Goal: Obtain resource: Obtain resource

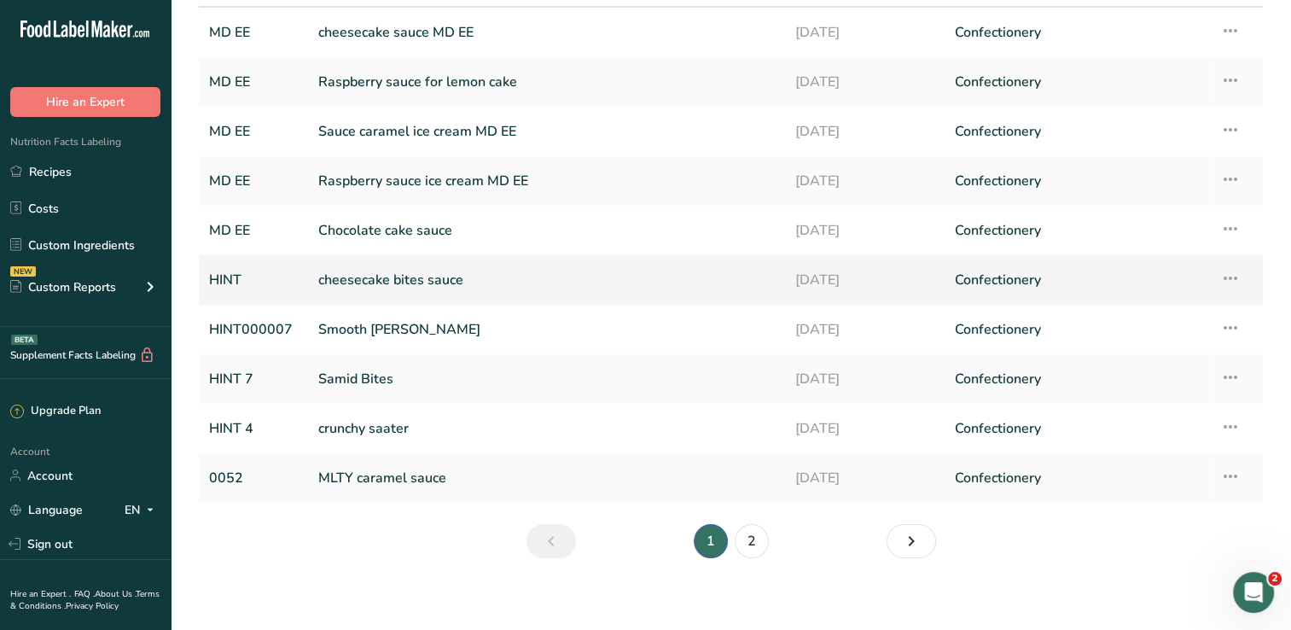
scroll to position [165, 0]
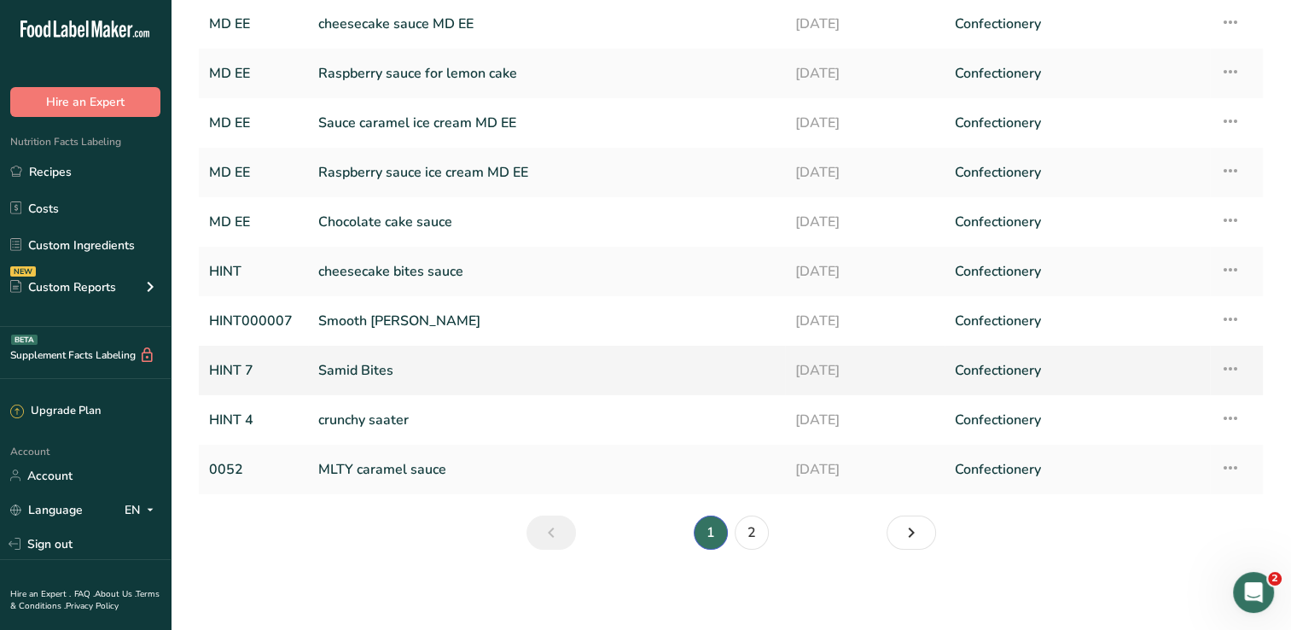
type input "samid"
click at [381, 375] on link "Samid Bites" at bounding box center [546, 370] width 457 height 36
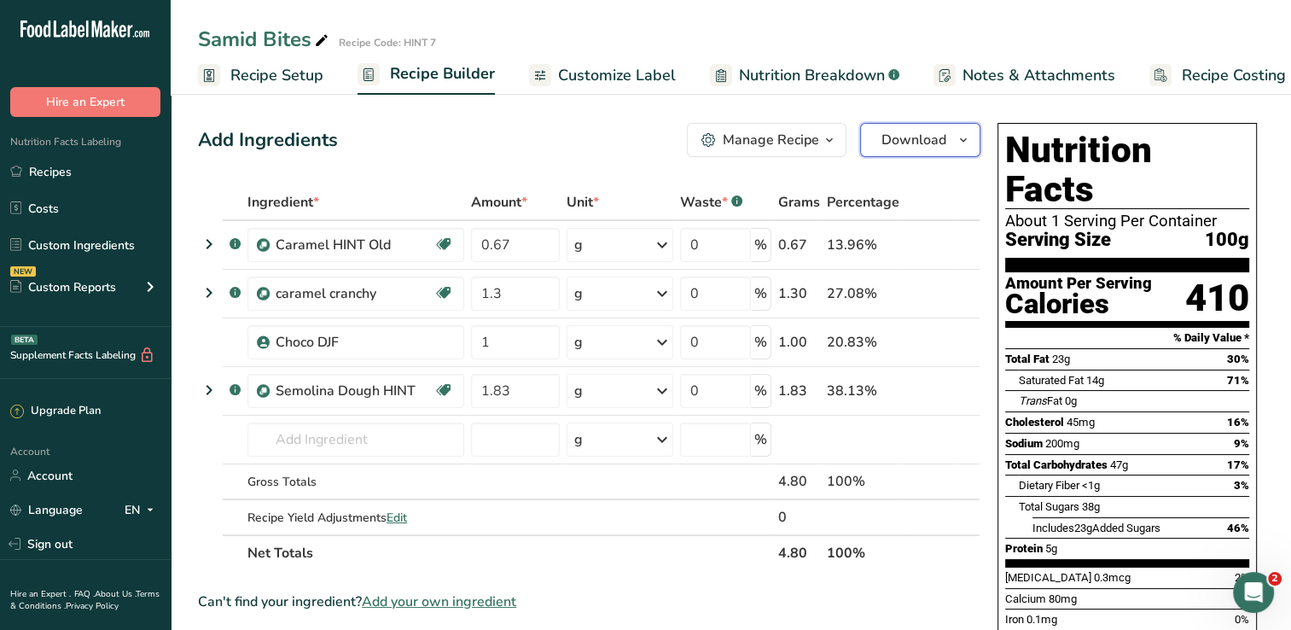
click at [927, 141] on span "Download" at bounding box center [914, 140] width 65 height 20
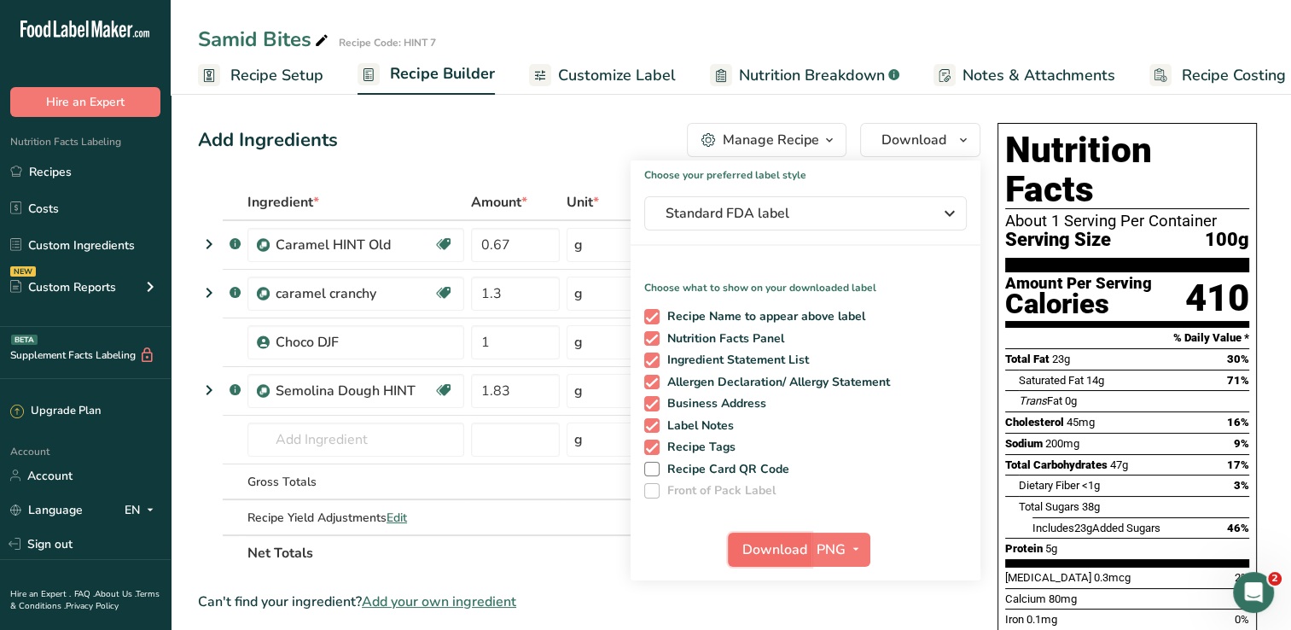
click at [769, 544] on span "Download" at bounding box center [774, 549] width 65 height 20
click at [612, 132] on div "Add Ingredients Manage Recipe Delete Recipe Duplicate Recipe Scale Recipe Save …" at bounding box center [589, 140] width 783 height 34
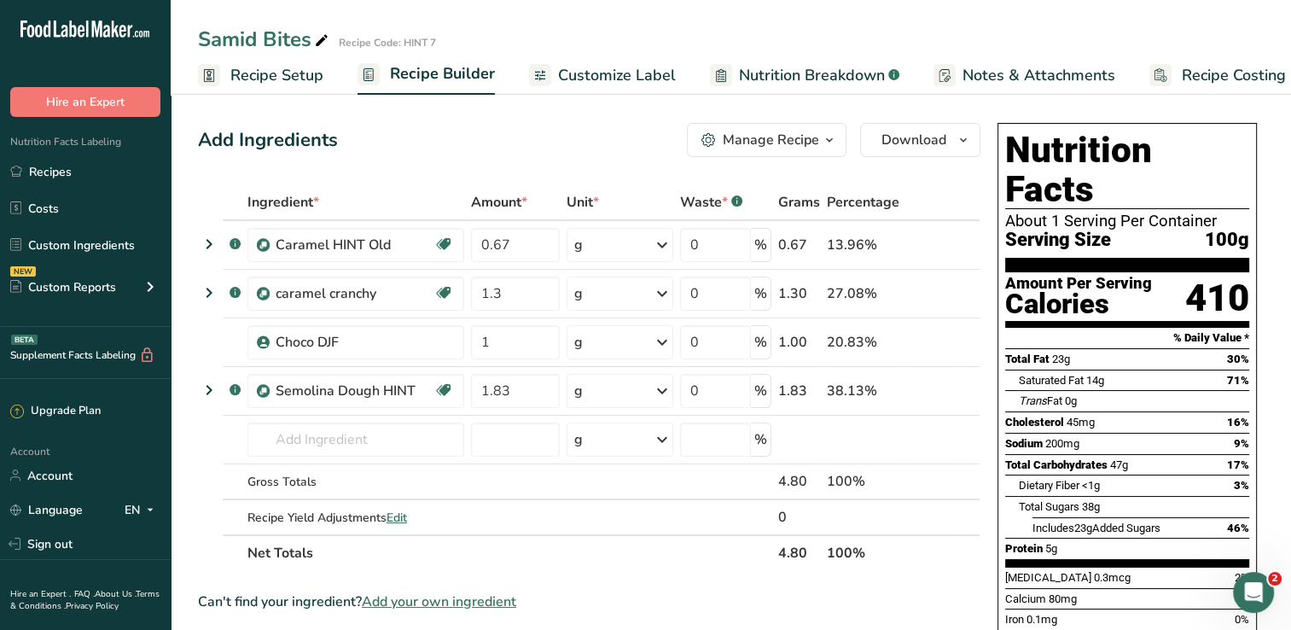
drag, startPoint x: 307, startPoint y: 40, endPoint x: 195, endPoint y: 38, distance: 111.8
click at [195, 38] on div "Samid Bites Recipe Code: HINT 7" at bounding box center [731, 39] width 1120 height 31
copy div "Samid Bites"
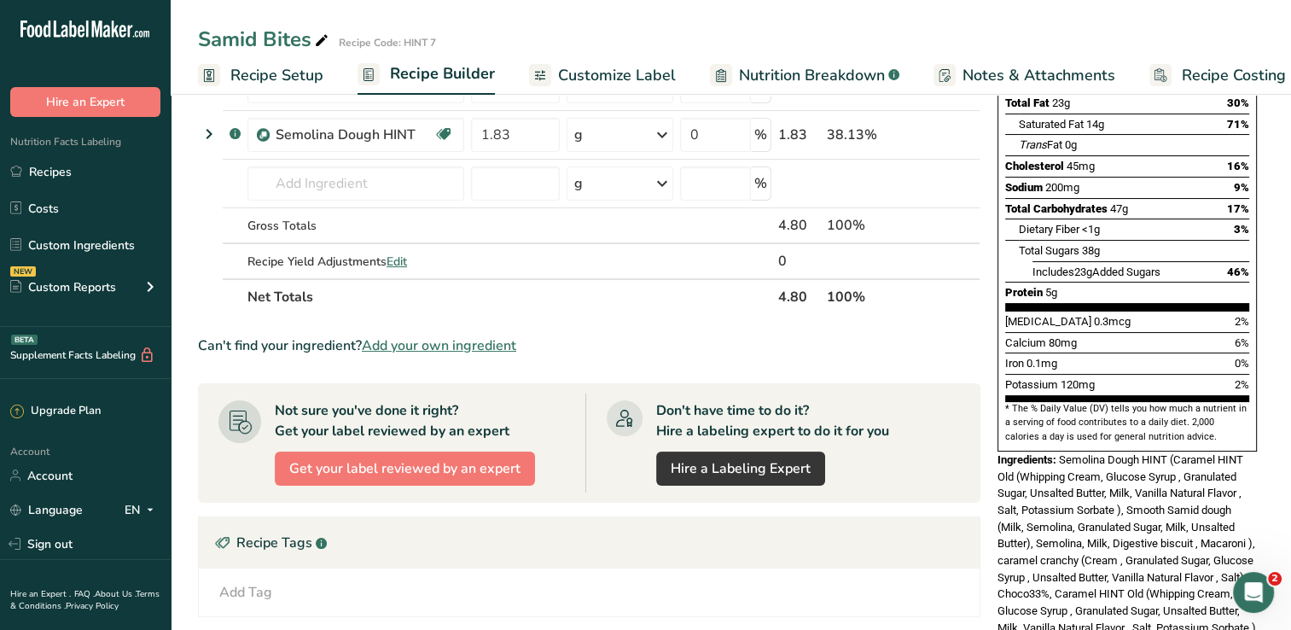
scroll to position [341, 0]
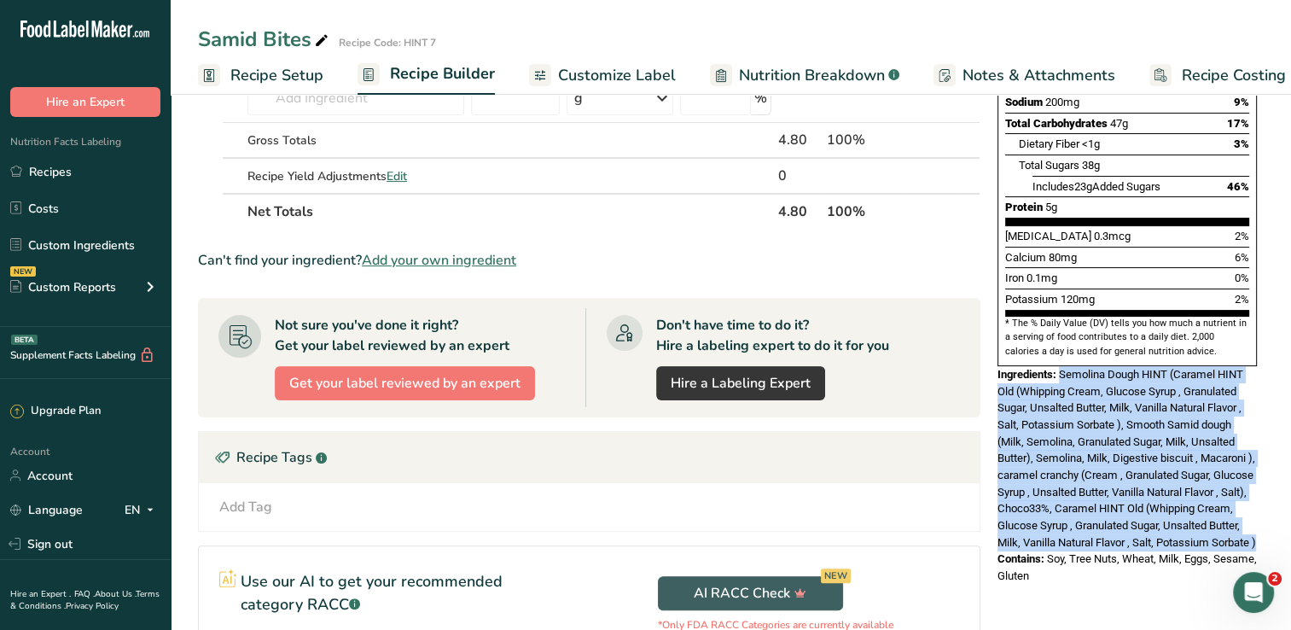
drag, startPoint x: 1107, startPoint y: 513, endPoint x: 1060, endPoint y: 329, distance: 189.4
click at [1060, 366] on div "Ingredients: Semolina Dough HINT (Caramel HINT Old (Whipping Cream, Glucose Syr…" at bounding box center [1127, 458] width 259 height 185
drag, startPoint x: 1060, startPoint y: 329, endPoint x: 1097, endPoint y: 340, distance: 38.3
drag, startPoint x: 1097, startPoint y: 340, endPoint x: 1050, endPoint y: 418, distance: 90.7
click at [1050, 418] on span "Semolina Dough HINT (Caramel HINT Old (Whipping Cream, Glucose Syrup , Granulat…" at bounding box center [1127, 458] width 259 height 181
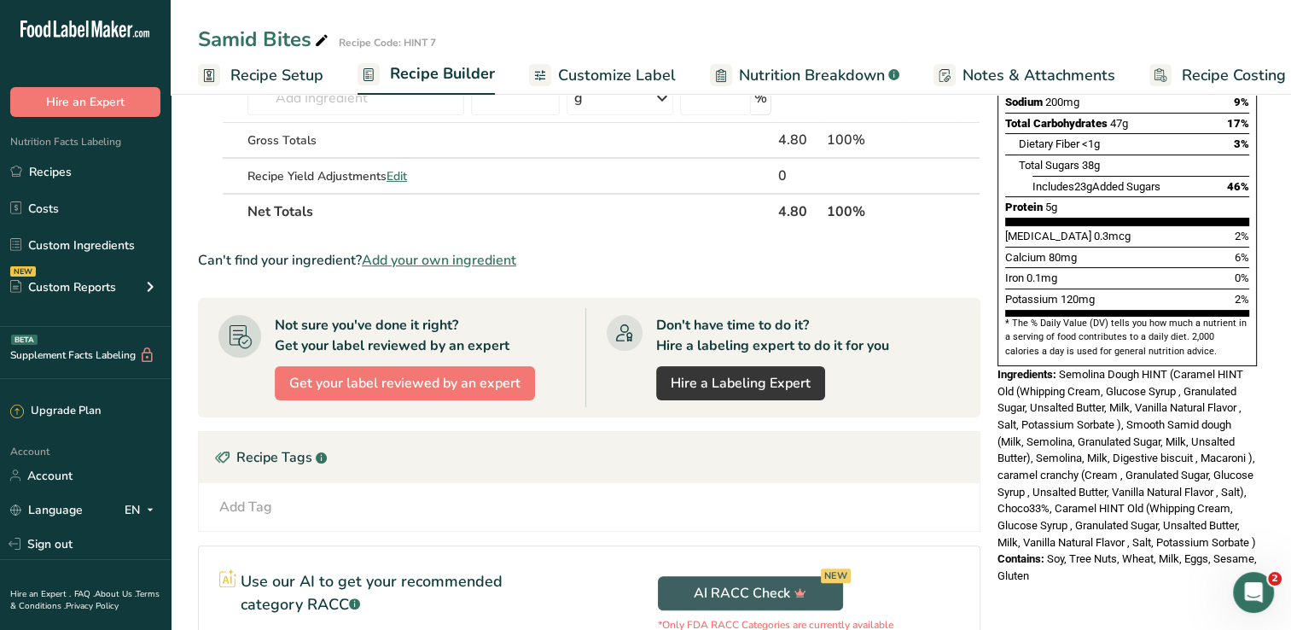
click at [1118, 552] on span "Soy, Tree Nuts, Wheat, Milk, Eggs, Sesame, Gluten" at bounding box center [1127, 567] width 259 height 30
drag, startPoint x: 1081, startPoint y: 558, endPoint x: 1062, endPoint y: 333, distance: 226.1
click at [1062, 333] on div "Nutrition Facts About 1 Serving Per Container Serving Size 100g Amount Per Serv…" at bounding box center [1127, 183] width 273 height 817
drag, startPoint x: 1062, startPoint y: 333, endPoint x: 1079, endPoint y: 339, distance: 17.3
copy div "Semolina Dough HINT (Caramel HINT Old (Whipping Cream, Glucose Syrup , Granulat…"
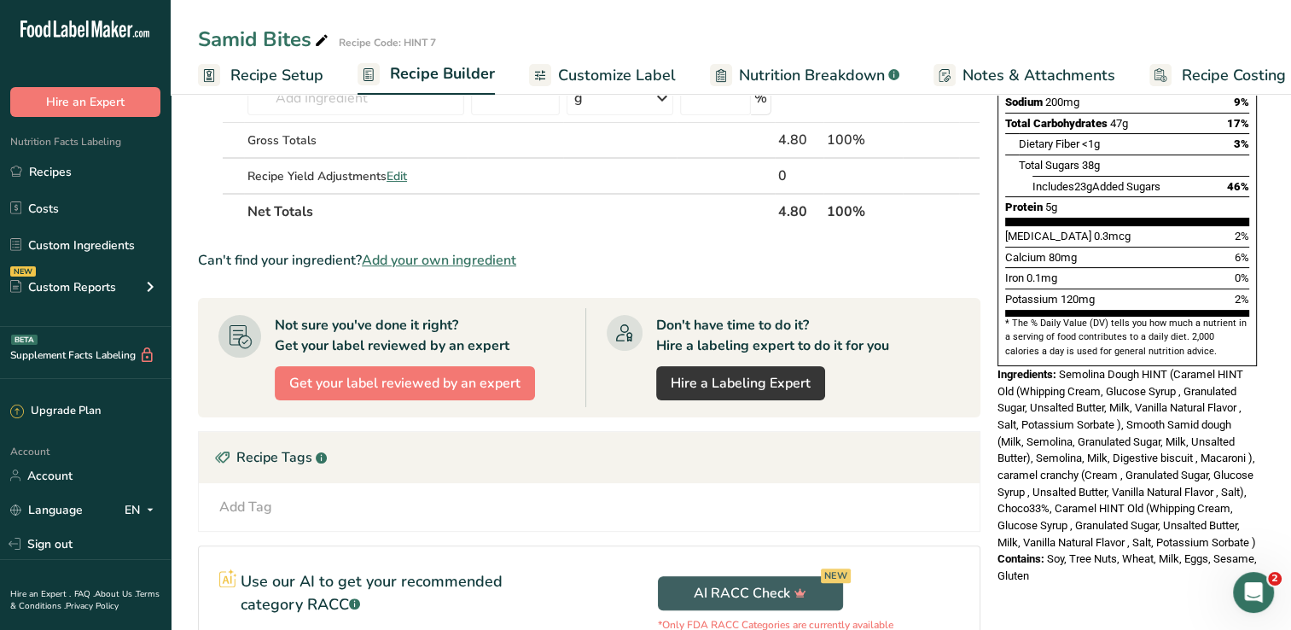
drag, startPoint x: 108, startPoint y: 183, endPoint x: 358, endPoint y: 38, distance: 289.8
click at [108, 183] on link "Recipes" at bounding box center [85, 171] width 171 height 32
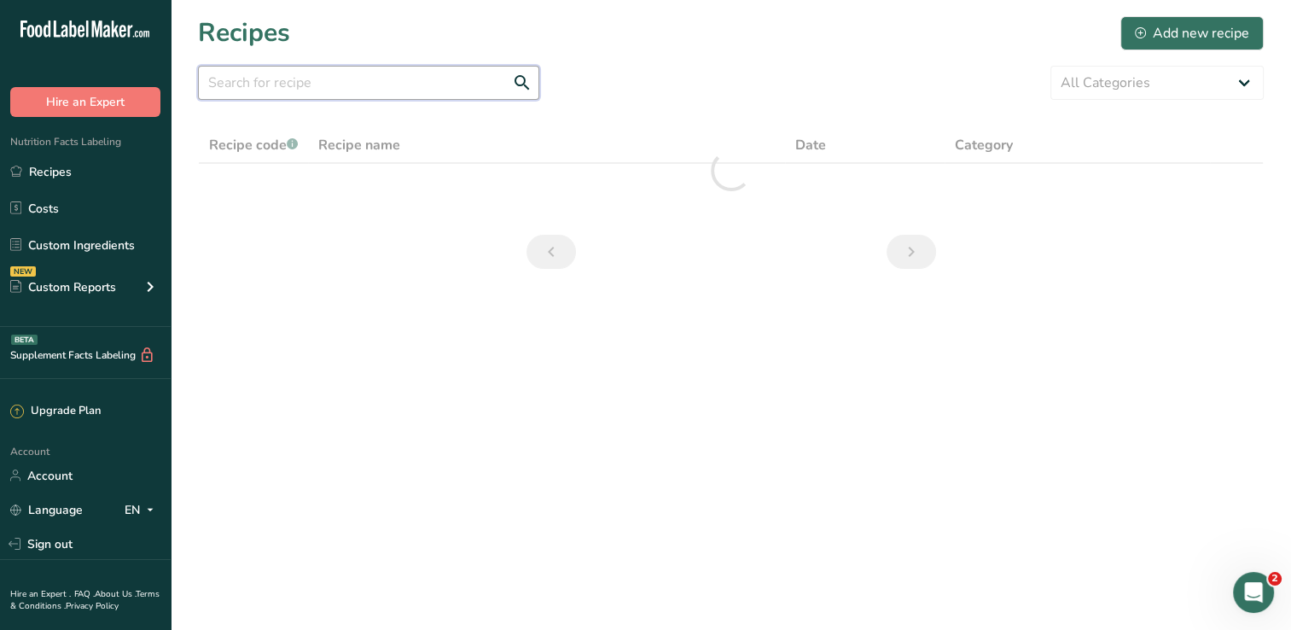
click at [375, 80] on input "text" at bounding box center [368, 83] width 341 height 34
type input "m"
click at [307, 84] on input "dentil" at bounding box center [368, 83] width 341 height 34
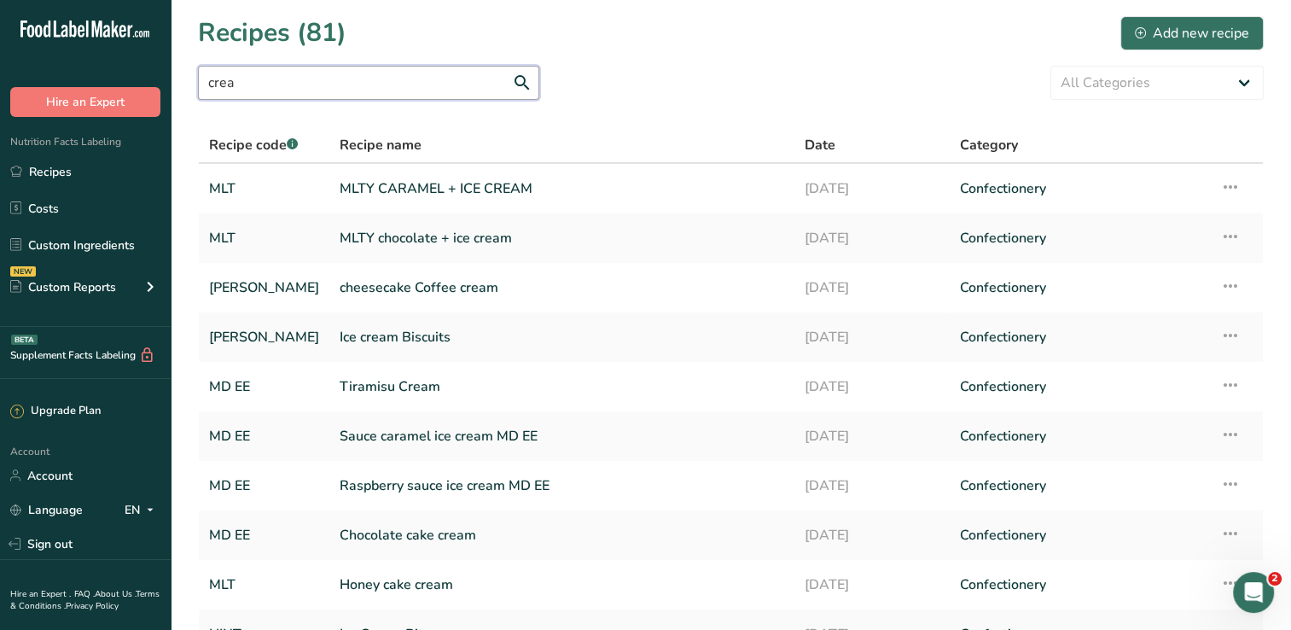
click at [263, 84] on input "crea" at bounding box center [368, 83] width 341 height 34
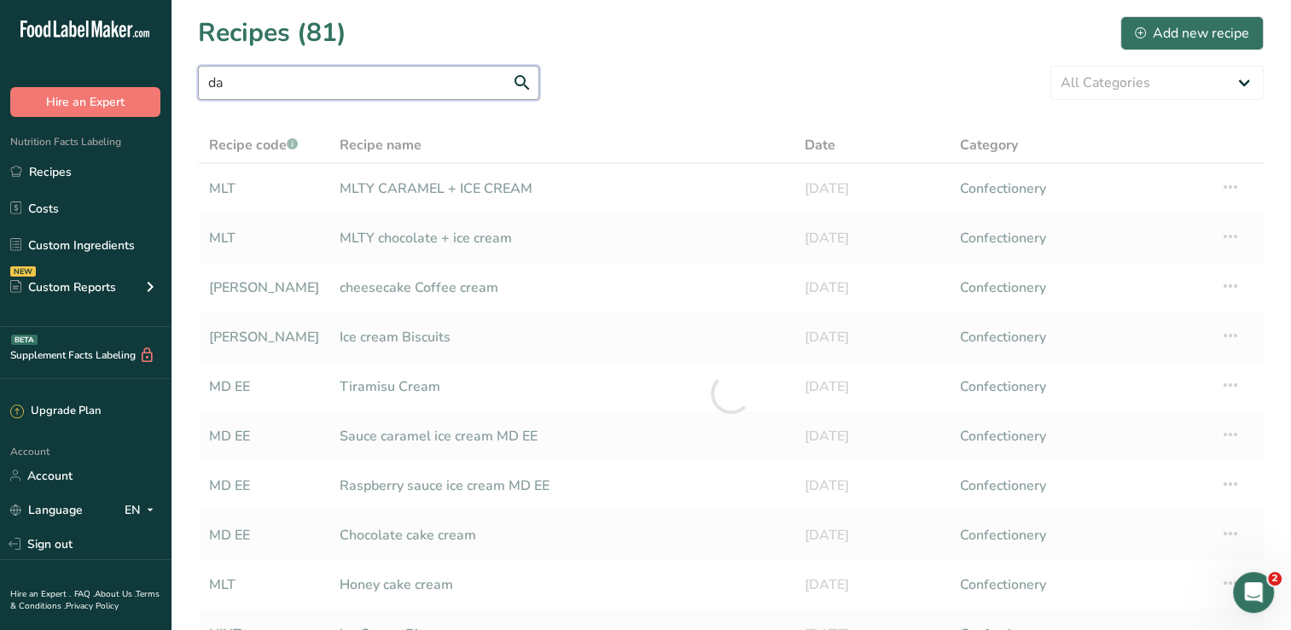
type input "d"
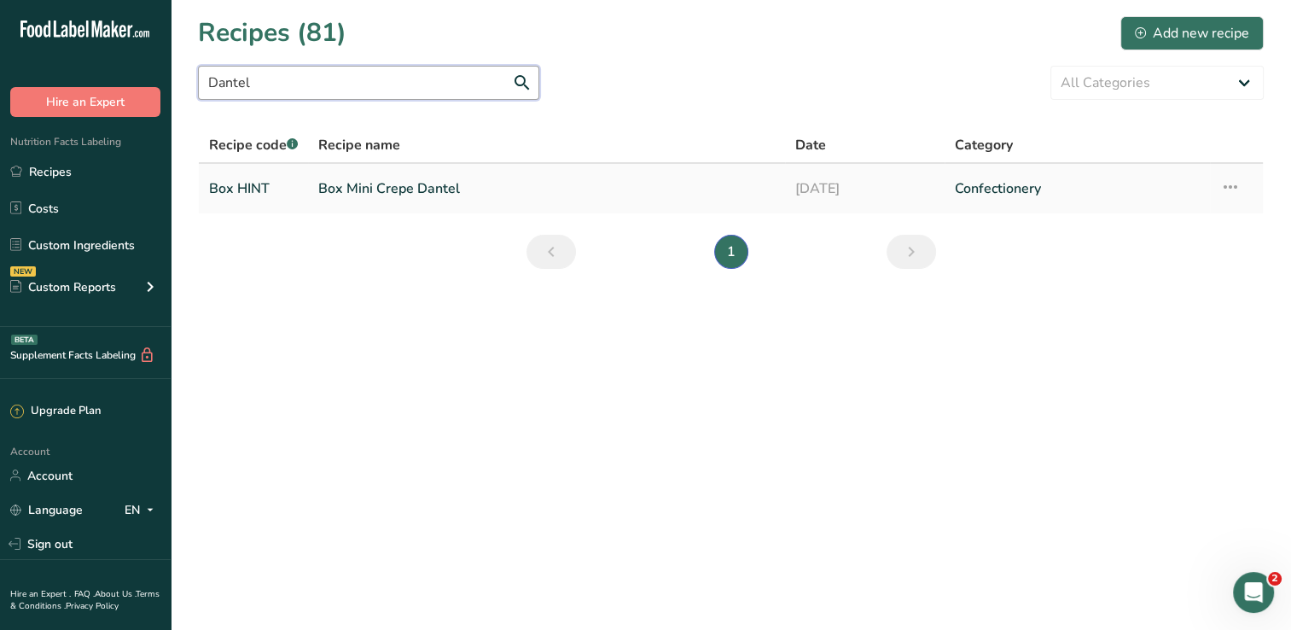
type input "Dantel"
click at [478, 167] on td "Box Mini Crepe Dantel" at bounding box center [546, 188] width 477 height 49
click at [471, 179] on link "Box Mini Crepe Dantel" at bounding box center [546, 189] width 457 height 36
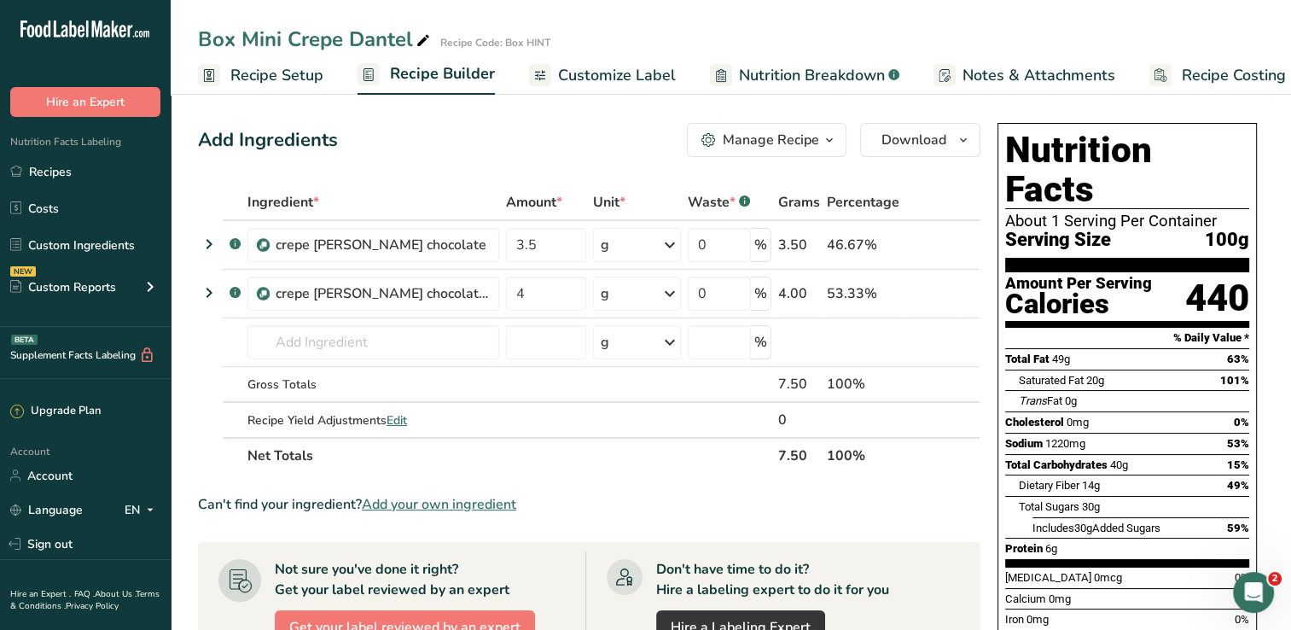
drag, startPoint x: 410, startPoint y: 35, endPoint x: 243, endPoint y: 37, distance: 166.4
click at [243, 37] on div "Box Mini Crepe Dantel" at bounding box center [316, 39] width 236 height 31
drag, startPoint x: 242, startPoint y: 39, endPoint x: 412, endPoint y: 35, distance: 170.7
click at [412, 35] on input "Box Mini Crepe Dantel" at bounding box center [672, 39] width 949 height 31
